Goal: Task Accomplishment & Management: Manage account settings

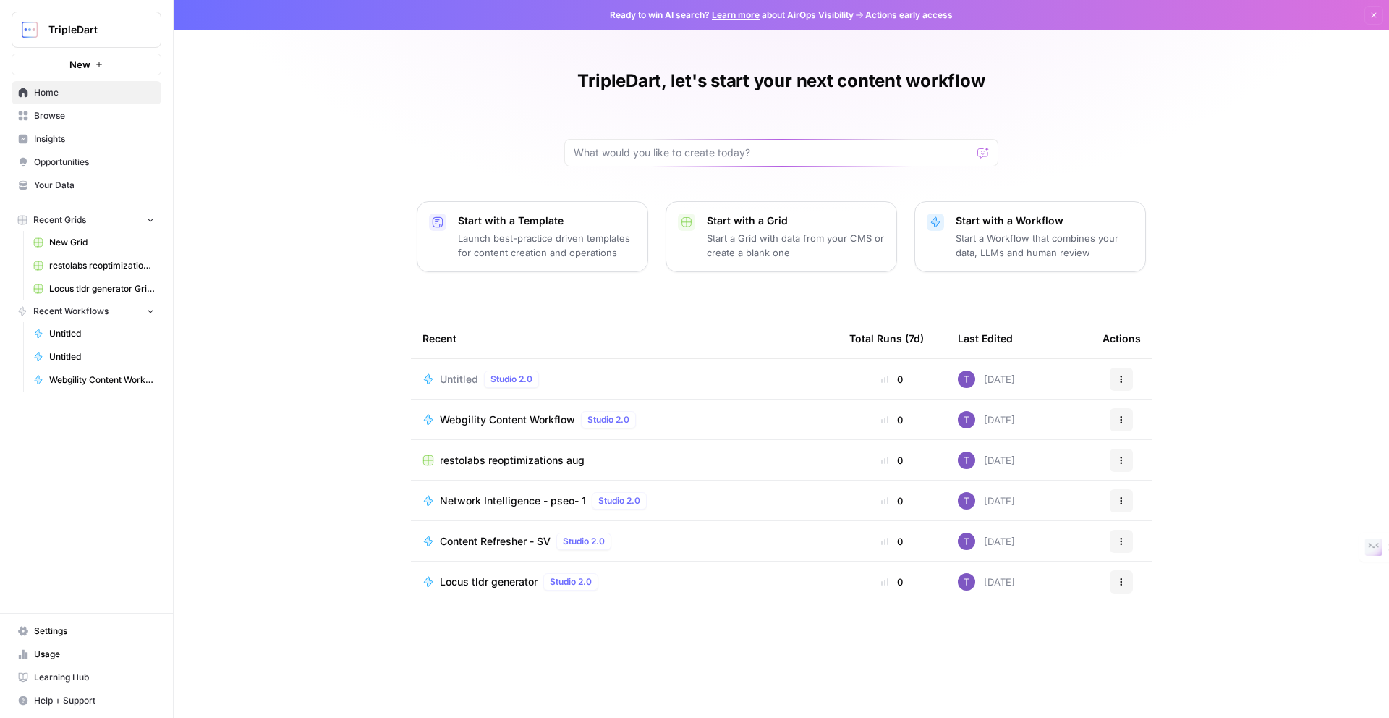
click at [64, 629] on span "Settings" at bounding box center [94, 630] width 121 height 13
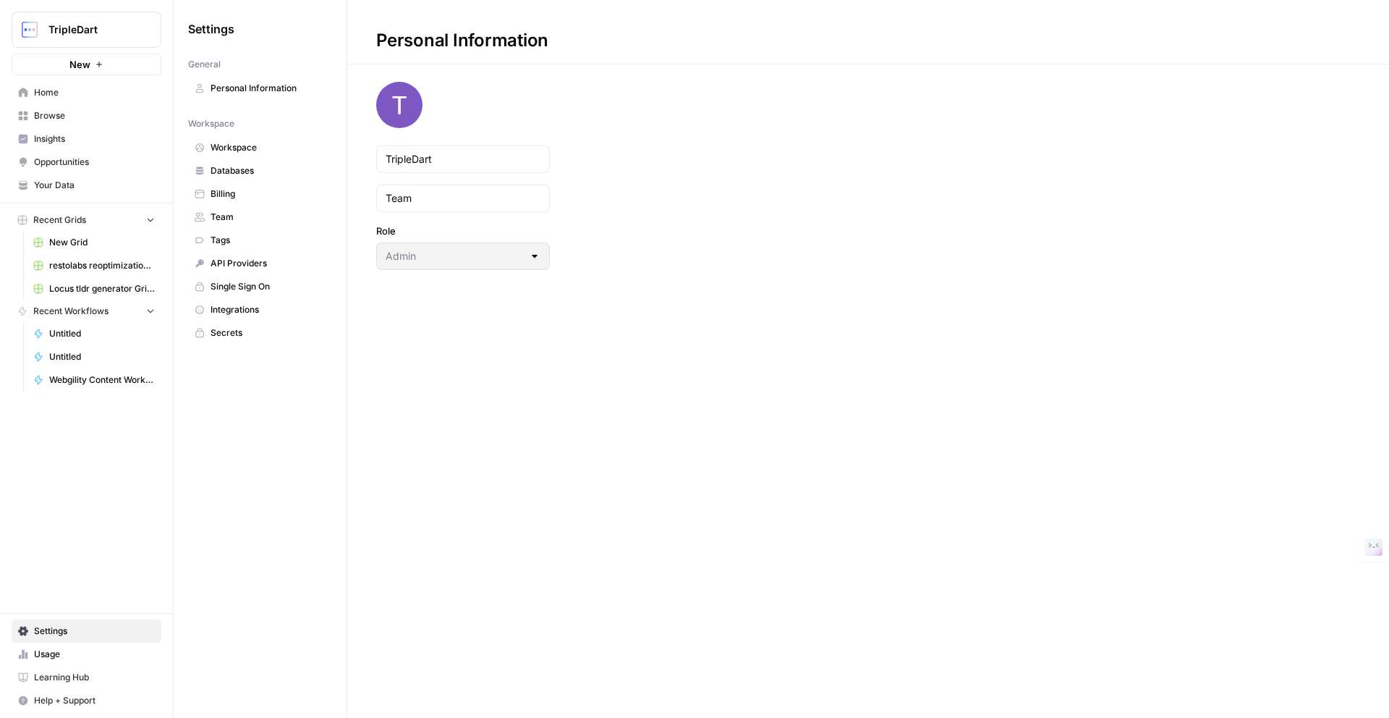
click at [58, 648] on span "Usage" at bounding box center [94, 654] width 121 height 13
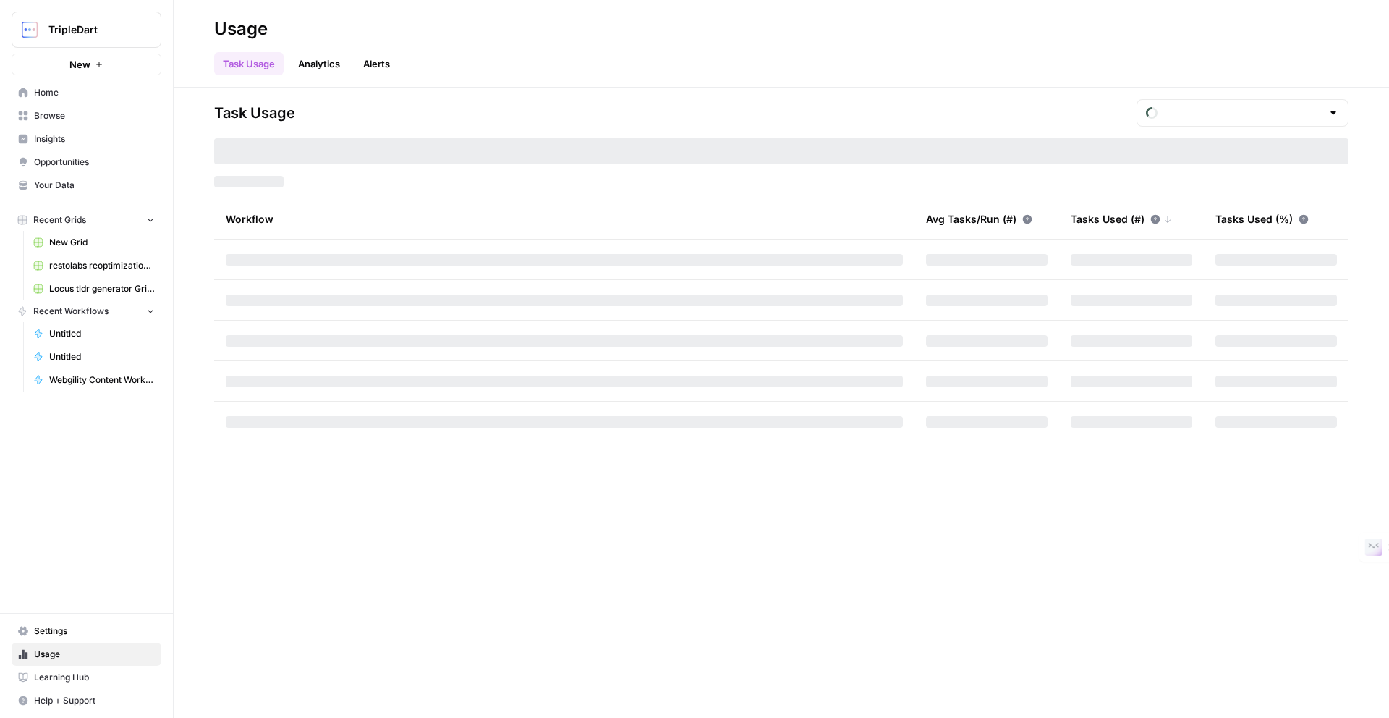
type input "October Tasks"
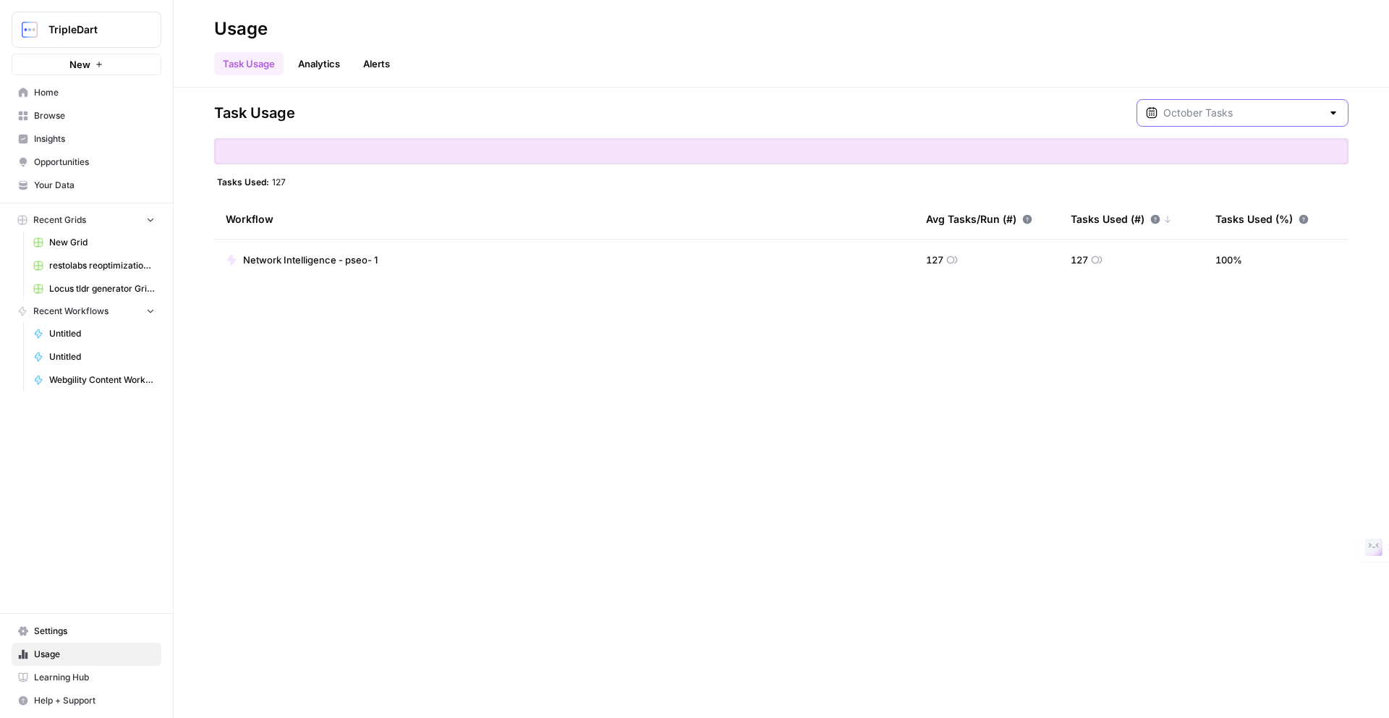
click at [1282, 112] on input "text" at bounding box center [1243, 113] width 158 height 14
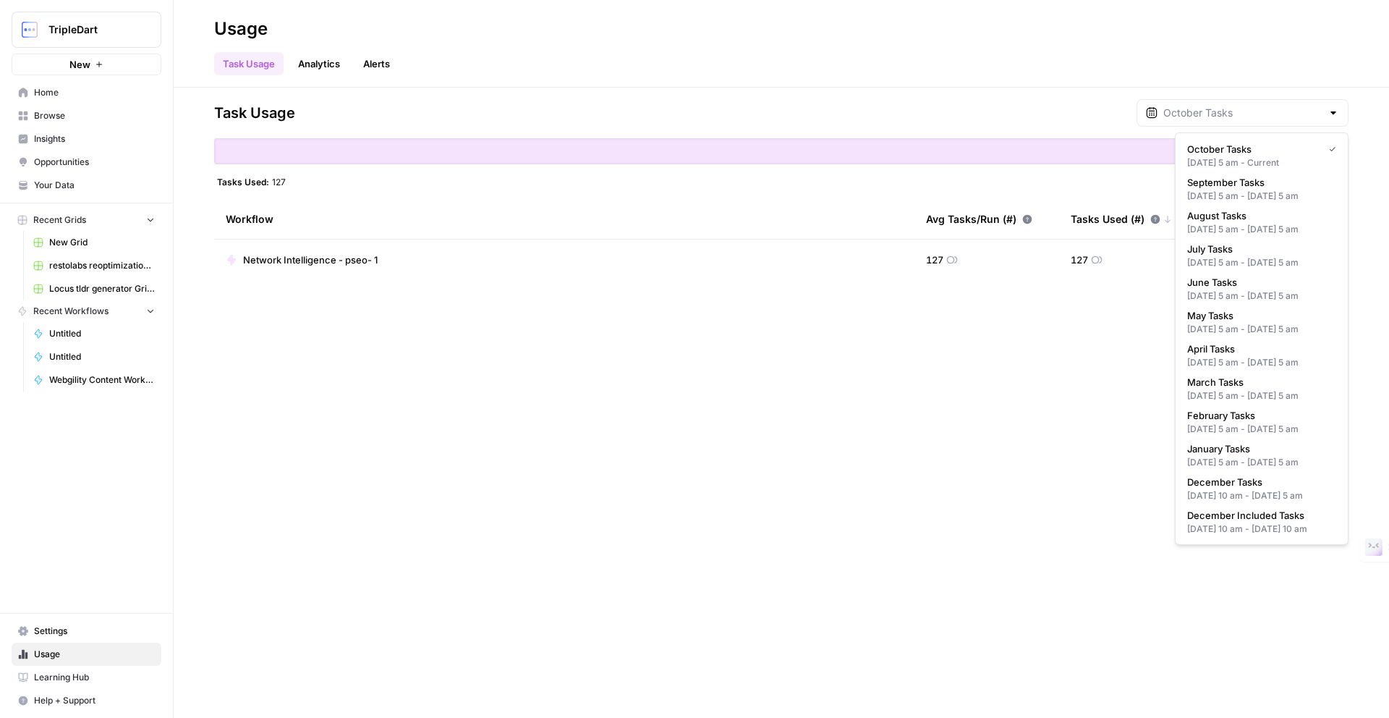
type input "October Tasks"
click at [780, 494] on div "Task Usage October Tasks Tasks Used: 127 Workflow Avg Tasks/Run (#) Tasks Used …" at bounding box center [782, 403] width 1216 height 630
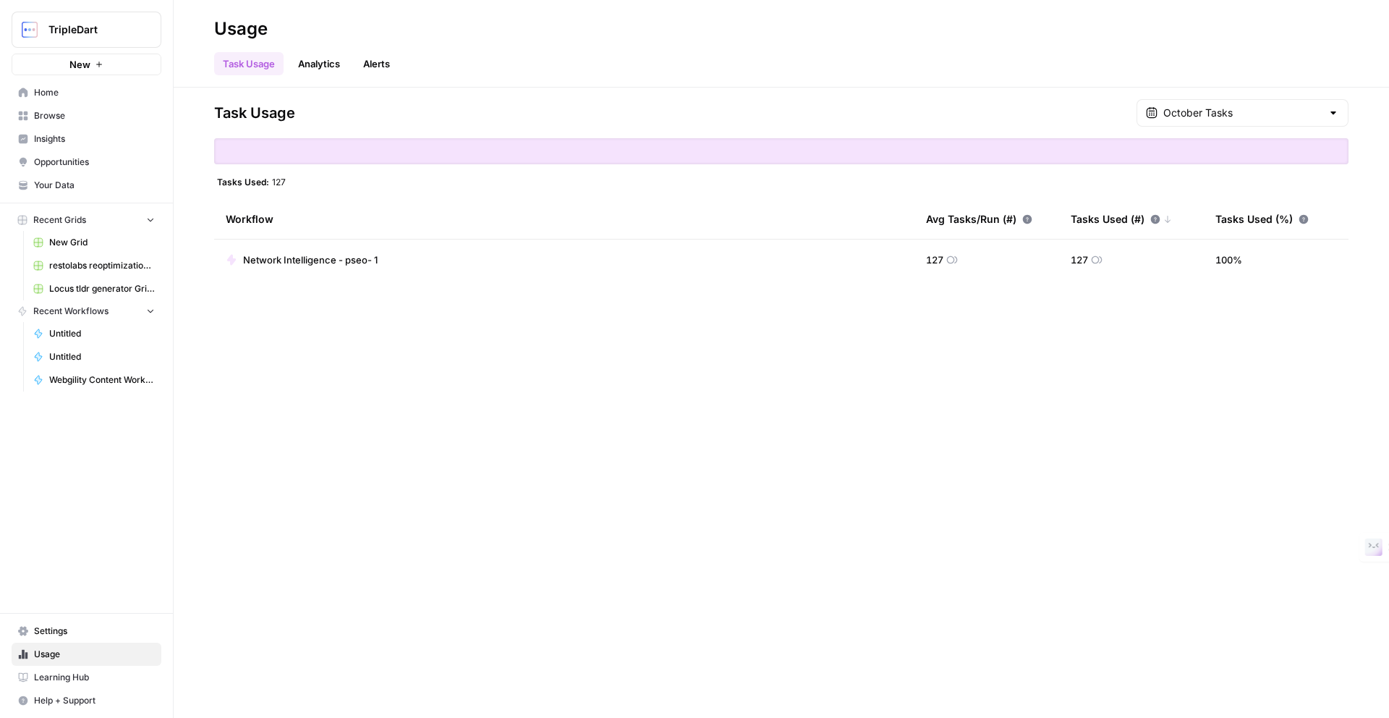
click at [69, 624] on span "Settings" at bounding box center [94, 630] width 121 height 13
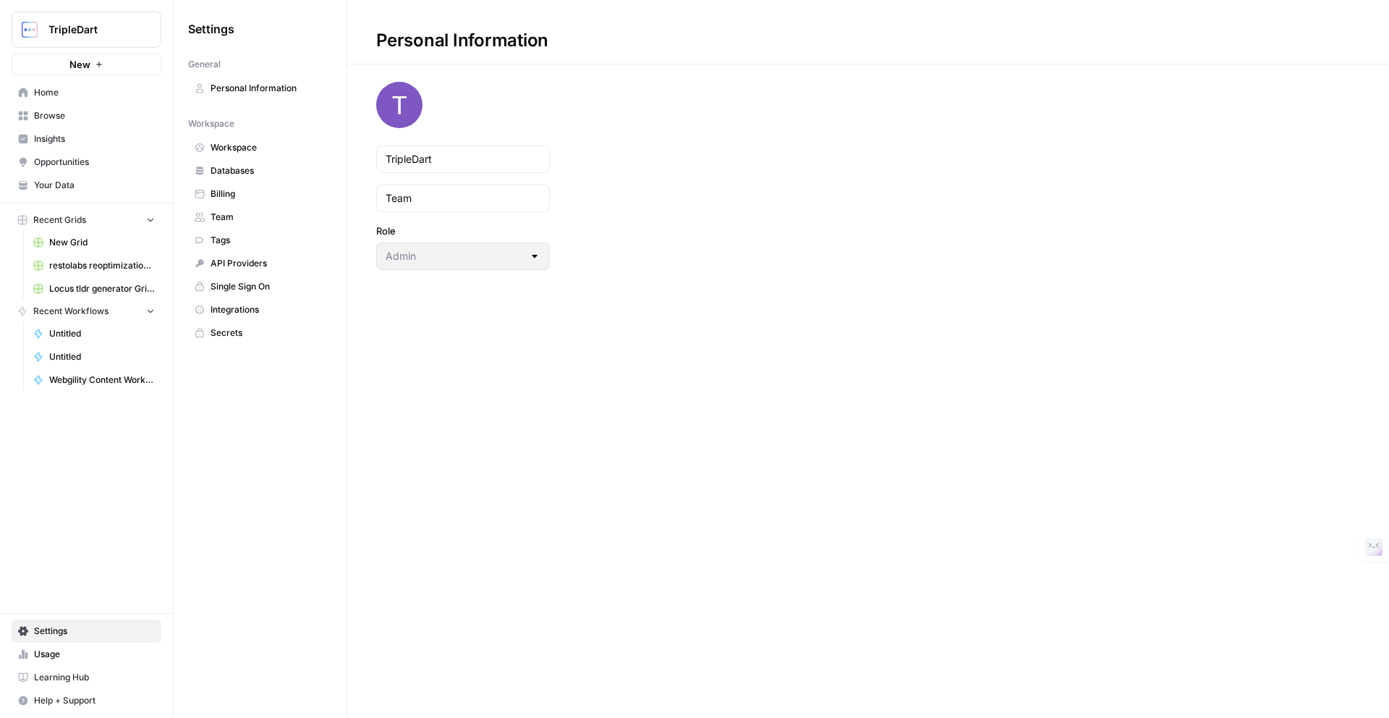
click at [242, 195] on span "Billing" at bounding box center [268, 193] width 115 height 13
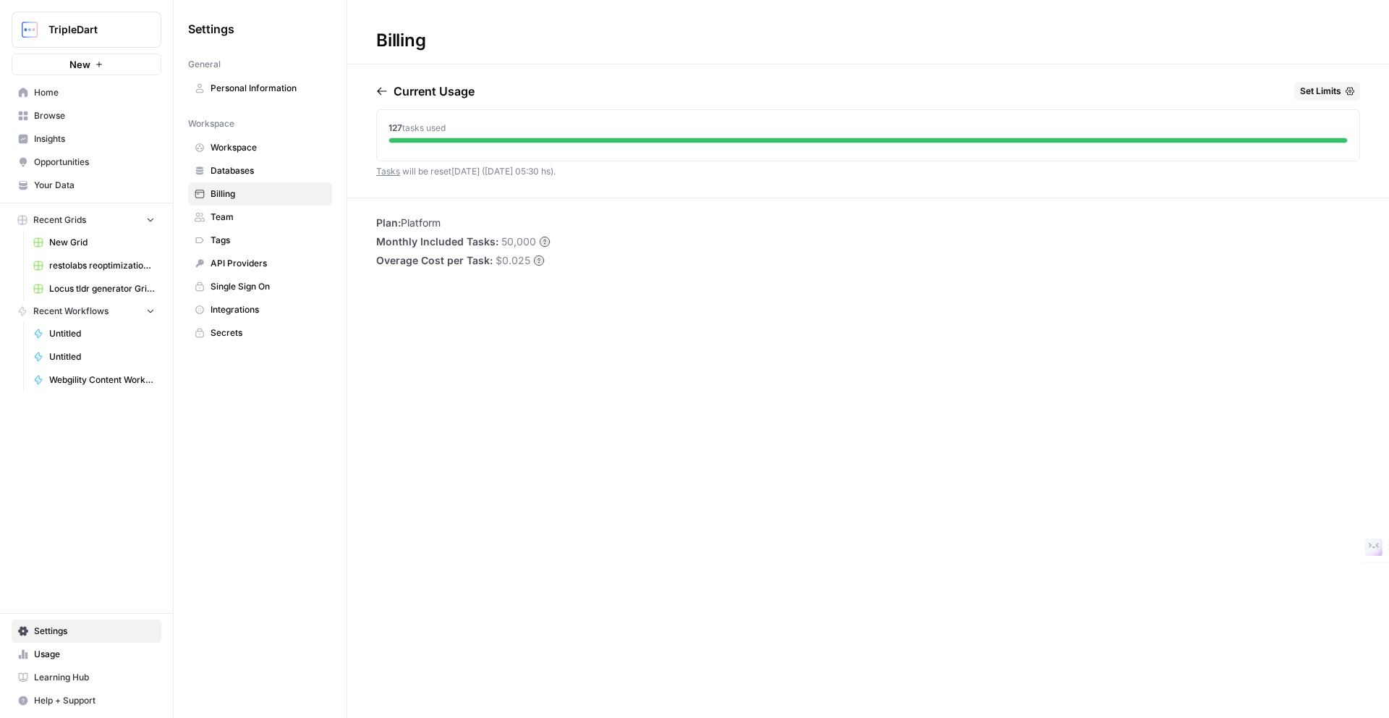
click at [1308, 98] on button "Set Limits" at bounding box center [1328, 91] width 66 height 19
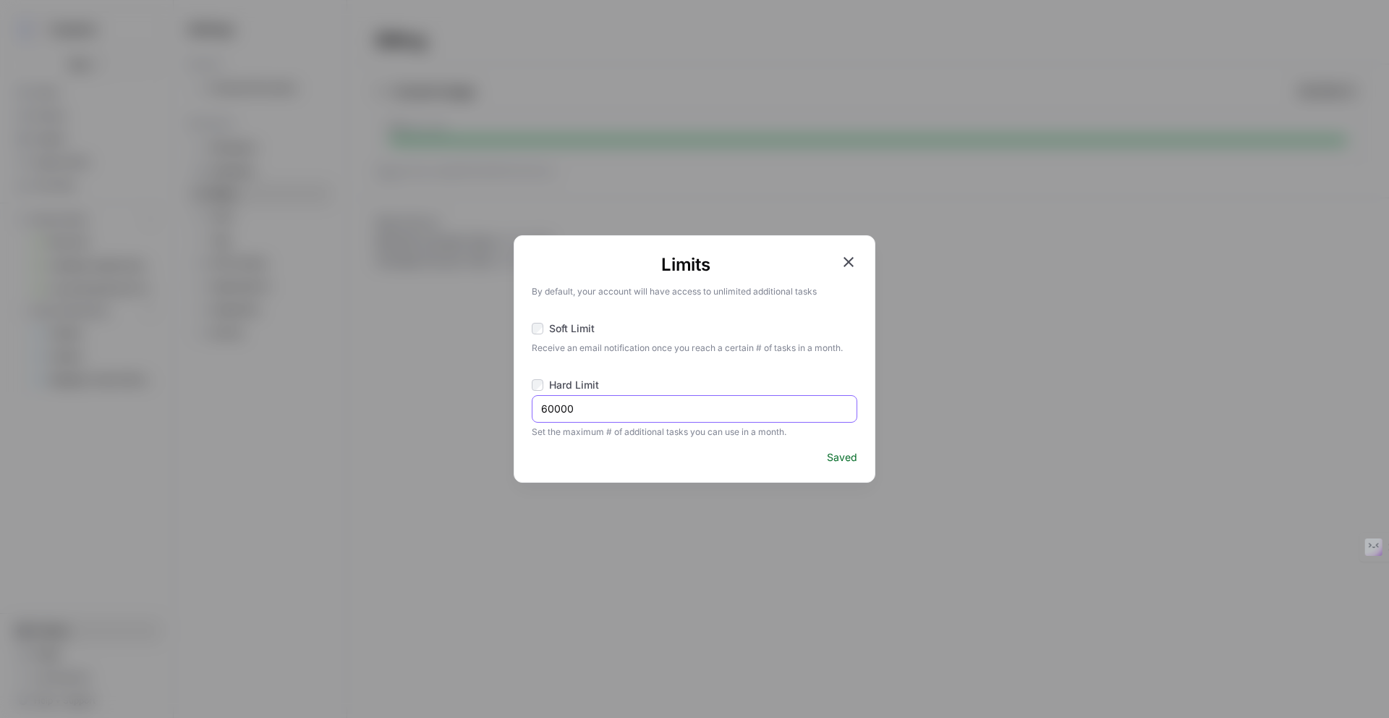
click at [546, 410] on input "60000" at bounding box center [694, 409] width 307 height 14
type input "510000"
click at [706, 455] on div "Saved" at bounding box center [695, 457] width 326 height 14
click at [854, 264] on icon "button" at bounding box center [848, 261] width 17 height 17
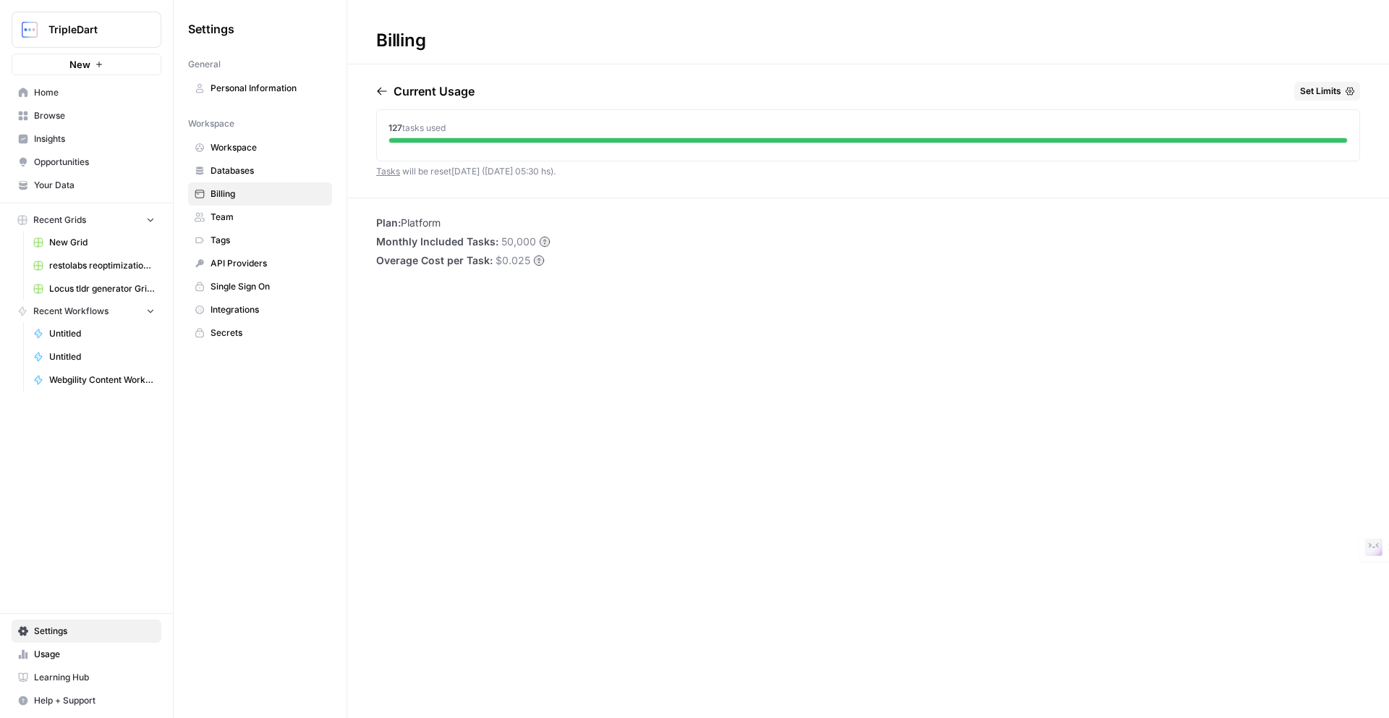
click at [48, 96] on span "Home" at bounding box center [94, 92] width 121 height 13
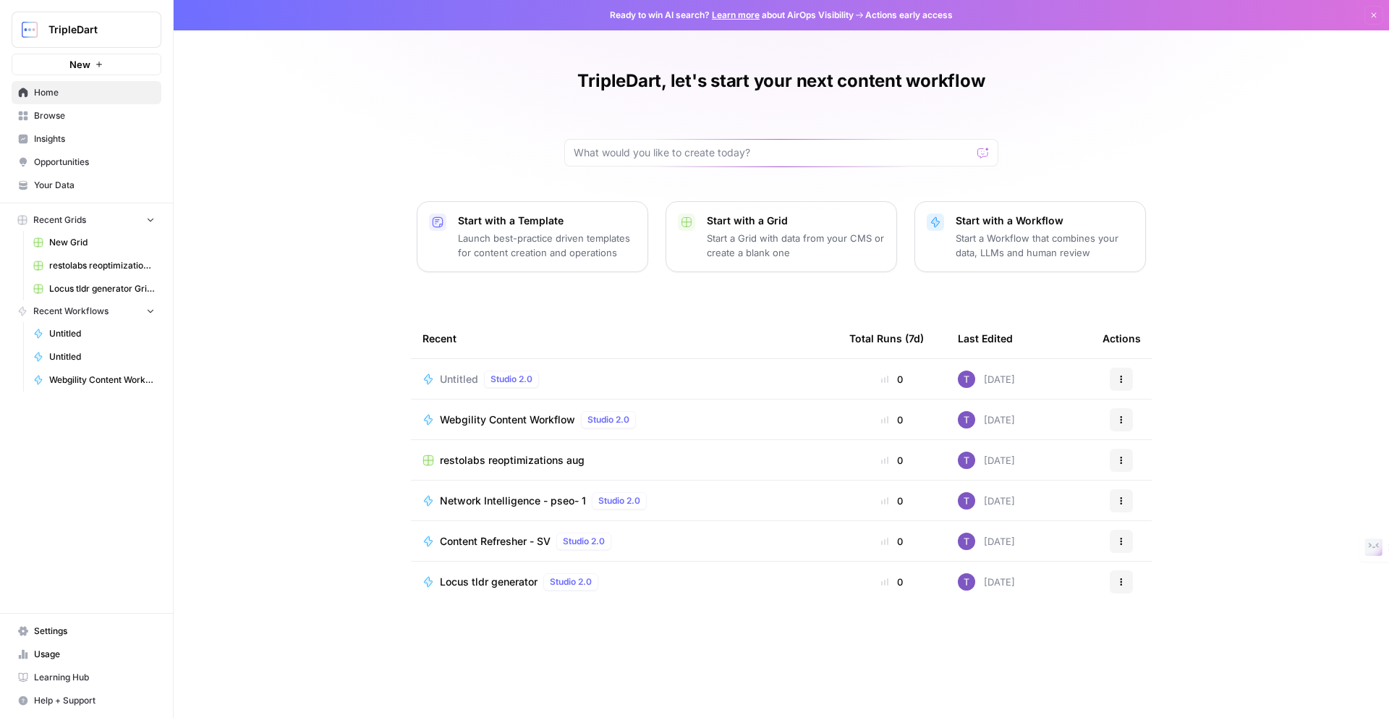
click at [732, 16] on link "Learn more" at bounding box center [736, 14] width 48 height 11
